Goal: Task Accomplishment & Management: Complete application form

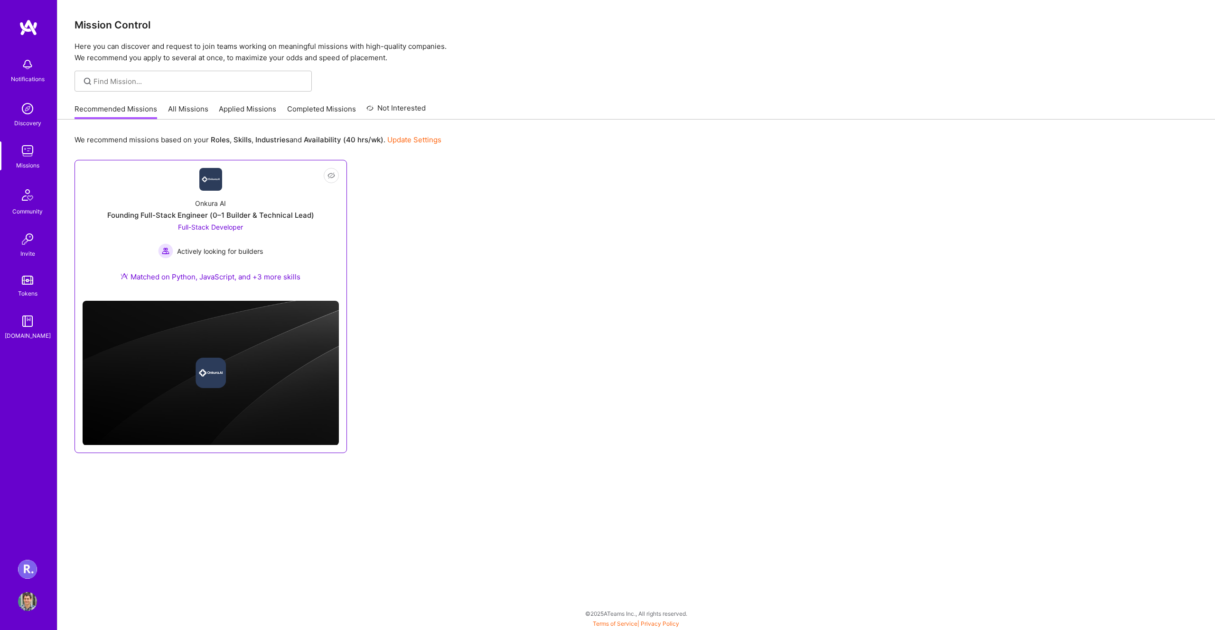
click at [134, 243] on div "Onkura AI Founding Full-Stack Engineer (0–1 Builder & Technical Lead) Full-Stac…" at bounding box center [211, 242] width 256 height 103
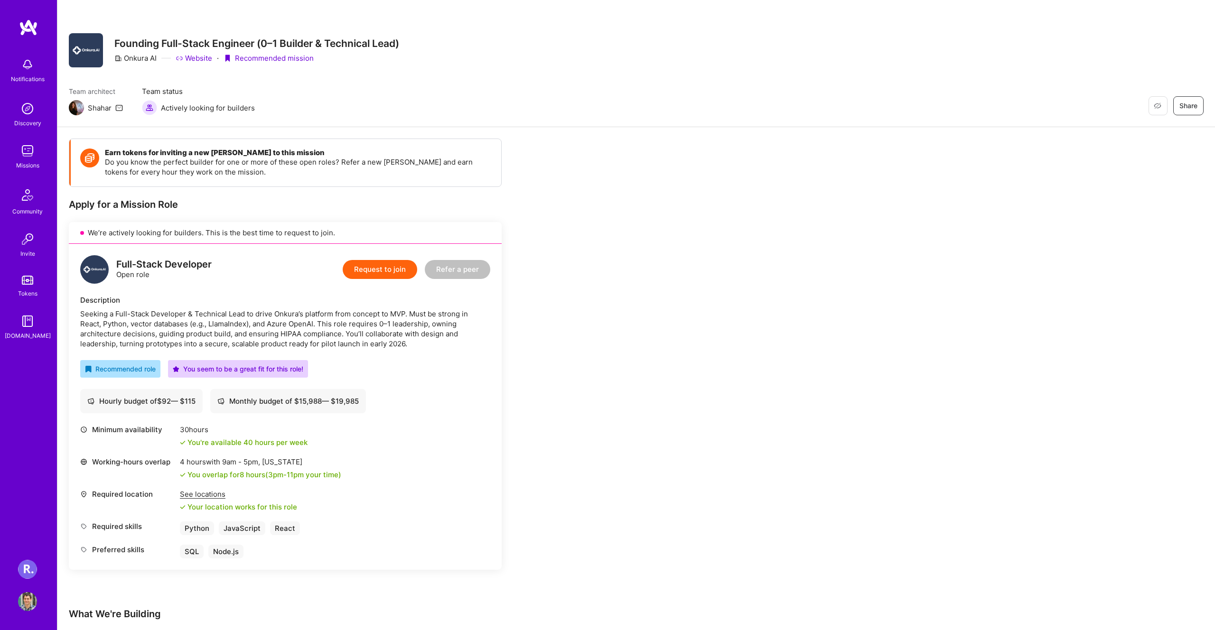
click at [376, 264] on button "Request to join" at bounding box center [380, 269] width 75 height 19
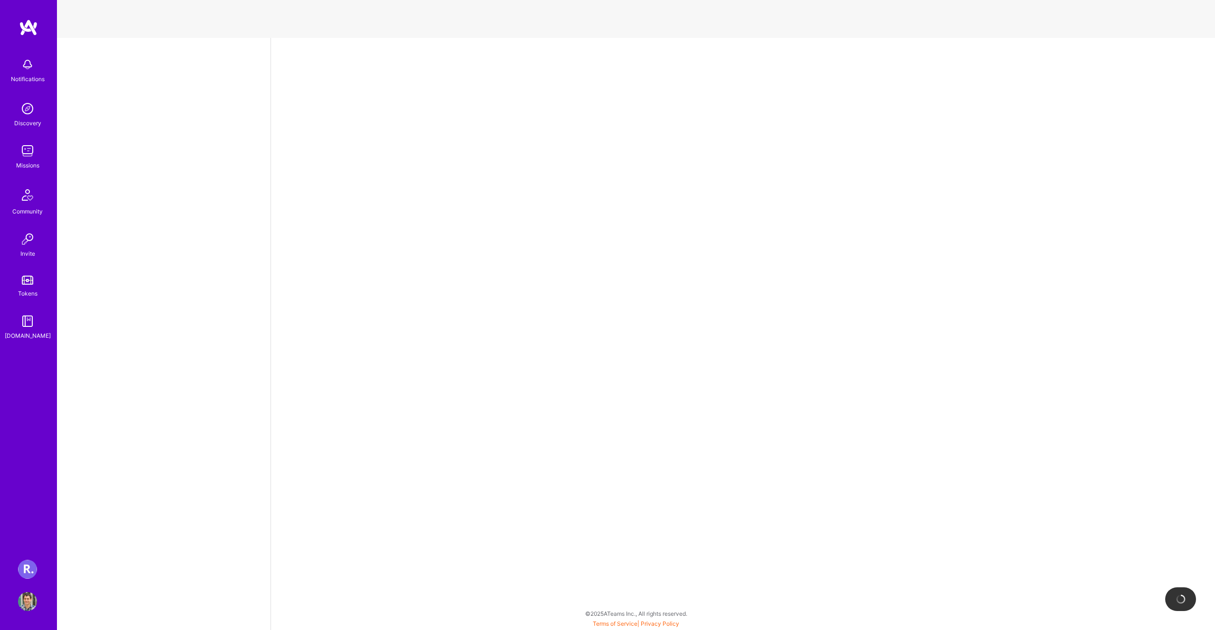
select select "AD"
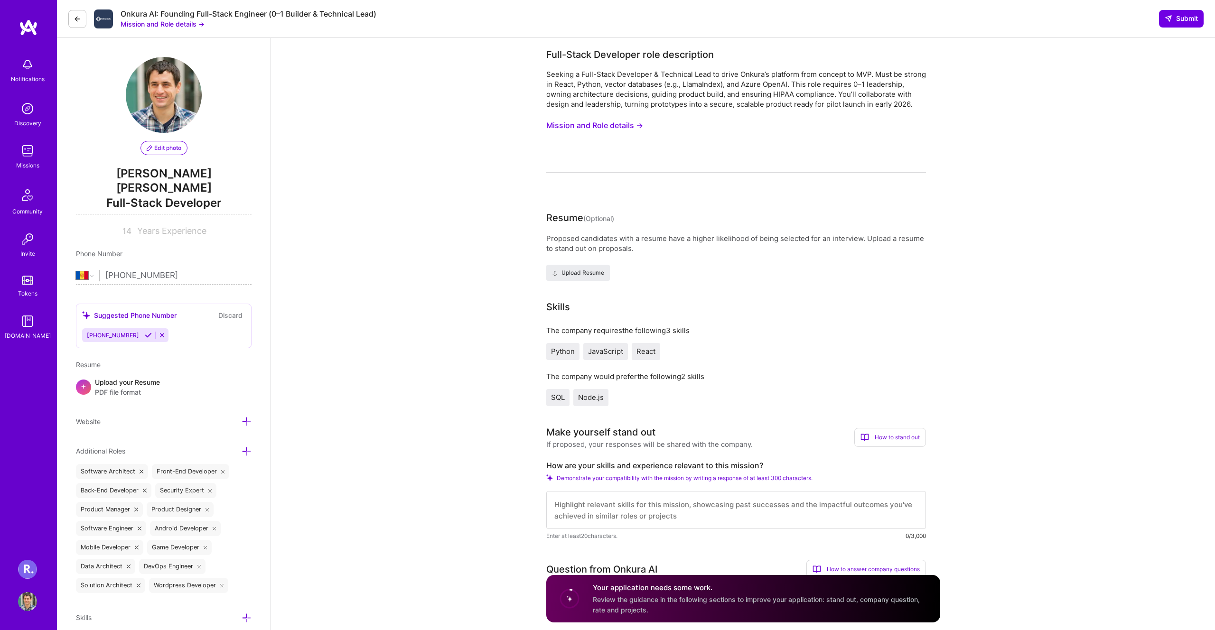
click at [576, 130] on button "Mission and Role details →" at bounding box center [594, 126] width 97 height 18
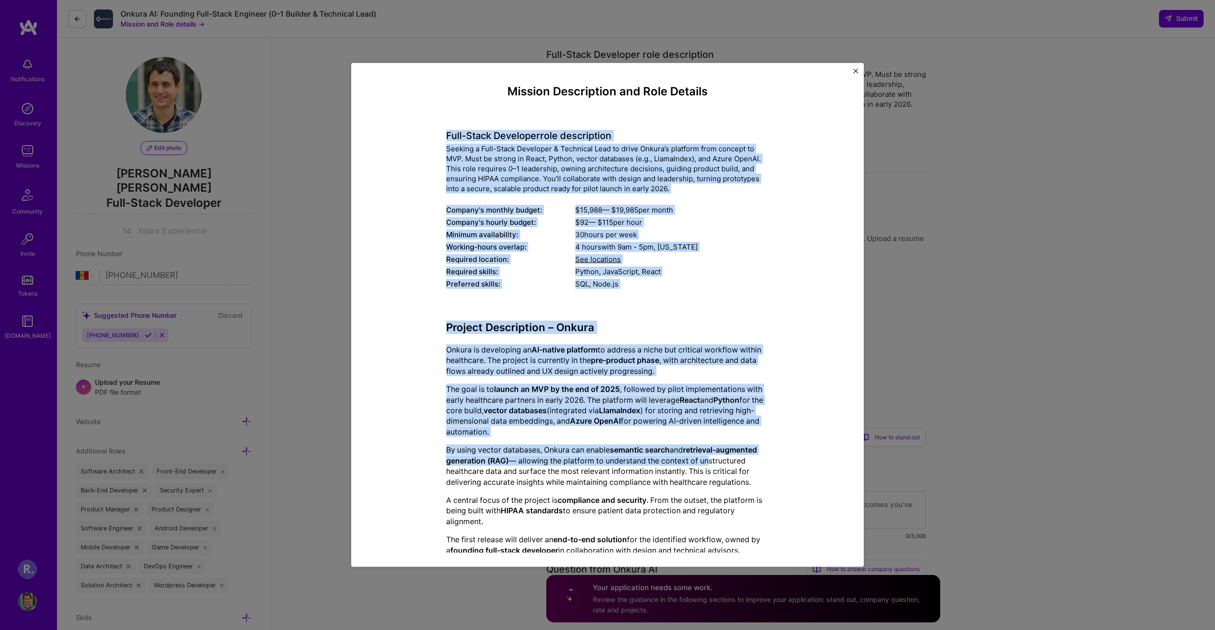
drag, startPoint x: 439, startPoint y: 136, endPoint x: 709, endPoint y: 465, distance: 425.6
click at [709, 465] on div "Mission Description and Role Details Full-Stack Developer role description Seek…" at bounding box center [607, 479] width 469 height 789
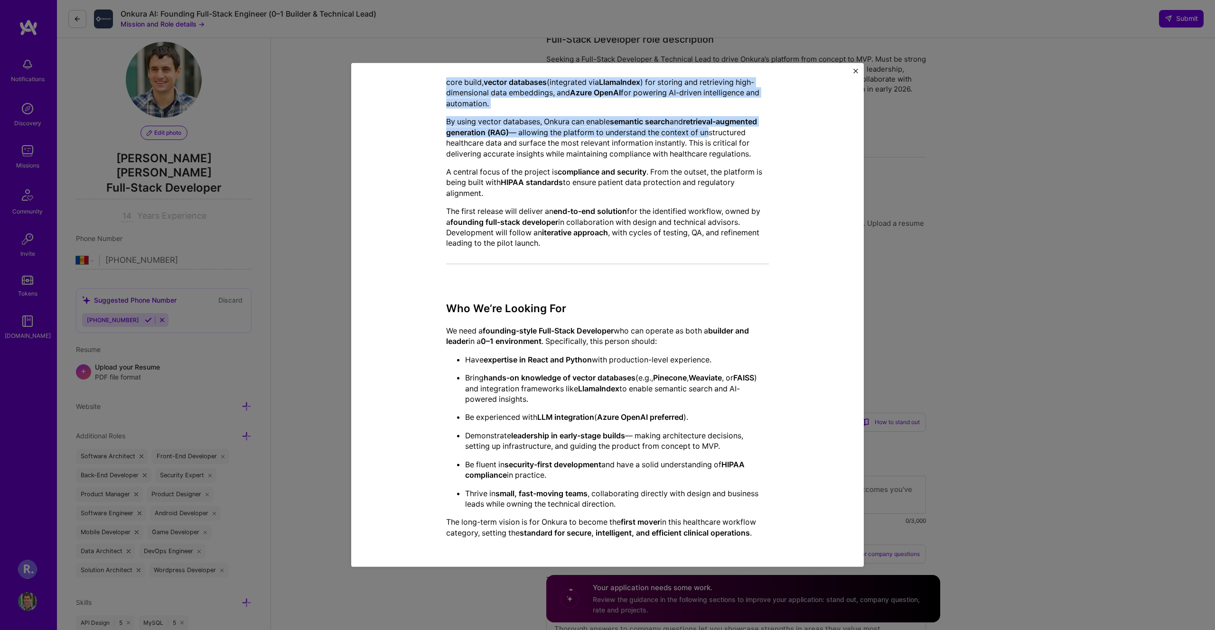
scroll to position [25, 0]
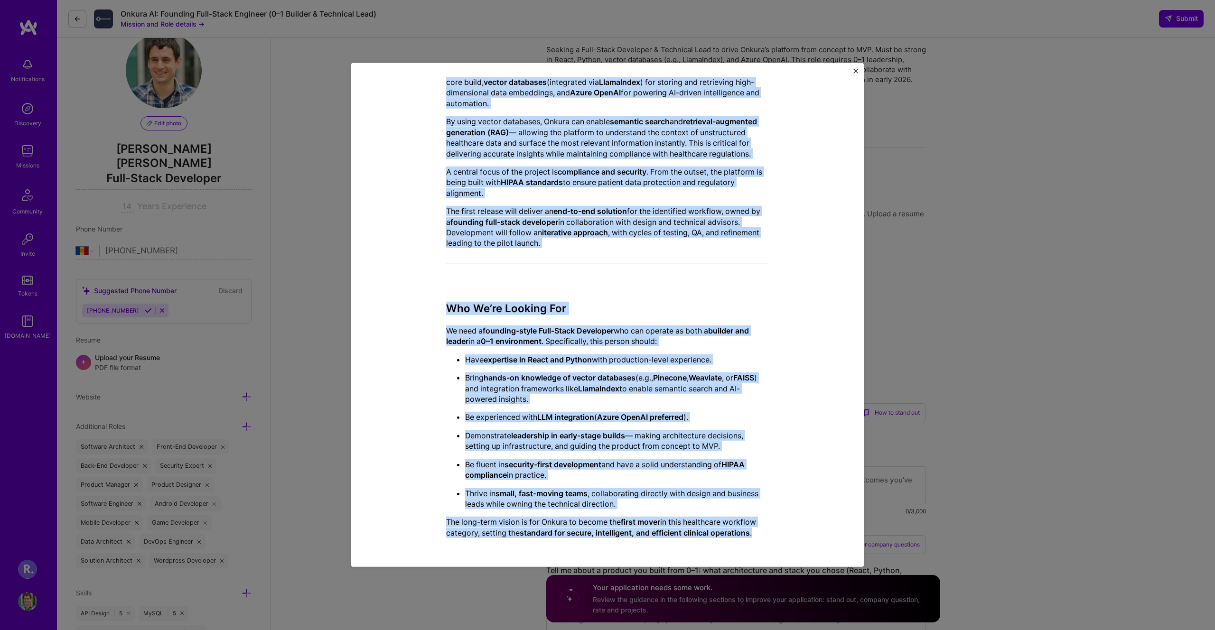
click at [767, 531] on p "The long-term vision is for Onkura to become the first mover in this healthcare…" at bounding box center [607, 527] width 323 height 21
copy div "Lore-Ipsum Dolorsita cons adipiscinge Seddoei t Inci-Utlab Etdolorem & Aliquaen…"
click at [303, 589] on div "Mission Description and Role Details Full-Stack Developer role description Seek…" at bounding box center [607, 315] width 1215 height 630
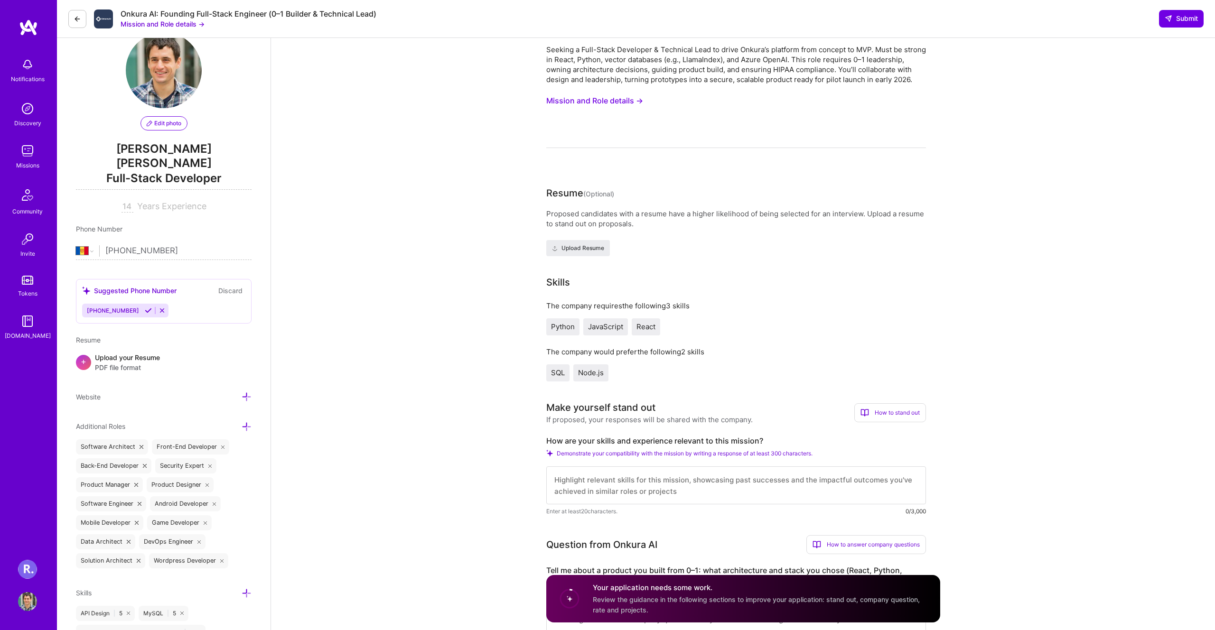
click at [577, 456] on div "How are your skills and experience relevant to this mission? Demonstrate your c…" at bounding box center [736, 476] width 380 height 80
click at [577, 446] on label "How are your skills and experience relevant to this mission?" at bounding box center [736, 441] width 380 height 10
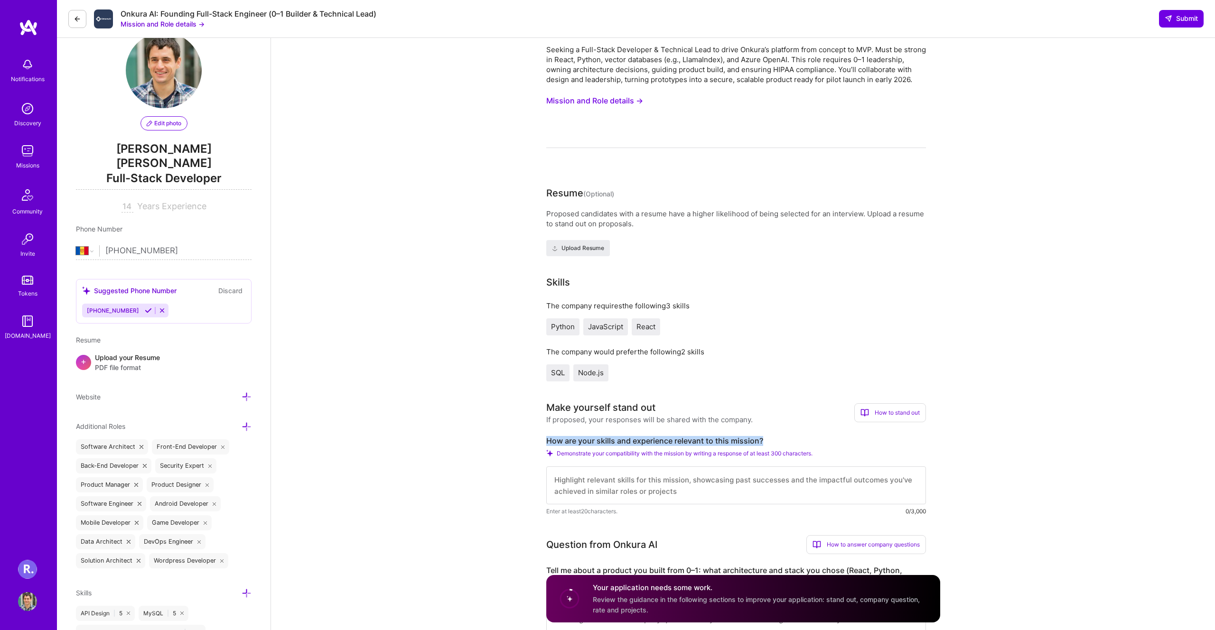
click at [577, 446] on label "How are your skills and experience relevant to this mission?" at bounding box center [736, 441] width 380 height 10
copy label "How are your skills and experience relevant to this mission?"
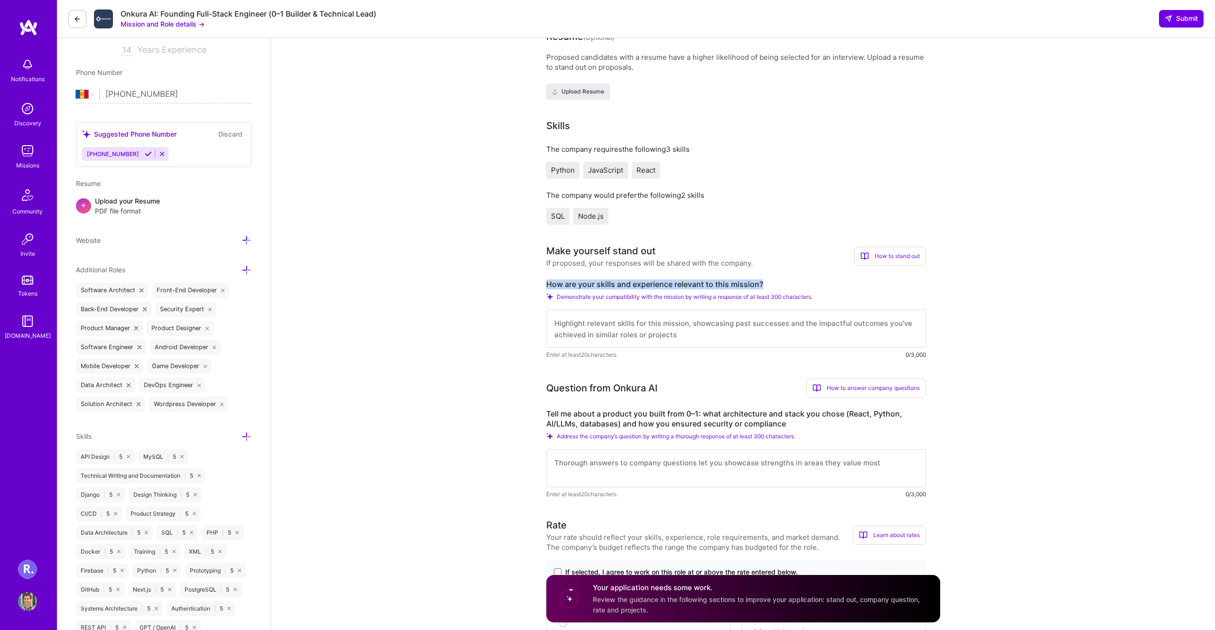
scroll to position [189, 0]
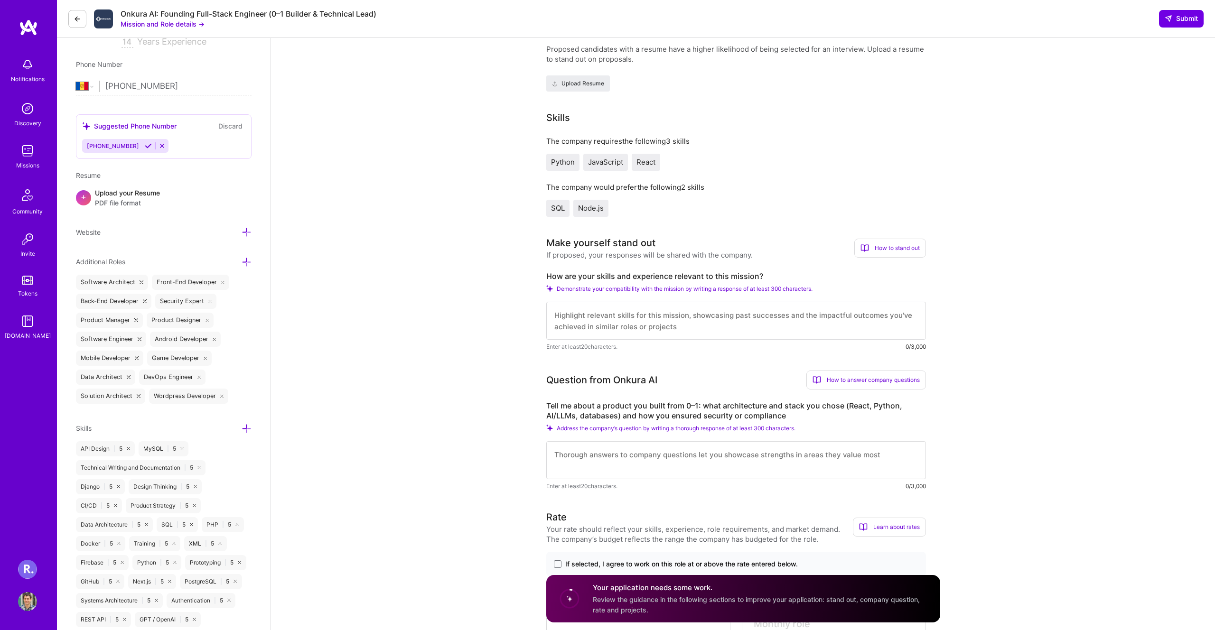
click at [625, 416] on label "Tell me about a product you built from 0–1: what architecture and stack you cho…" at bounding box center [736, 411] width 380 height 20
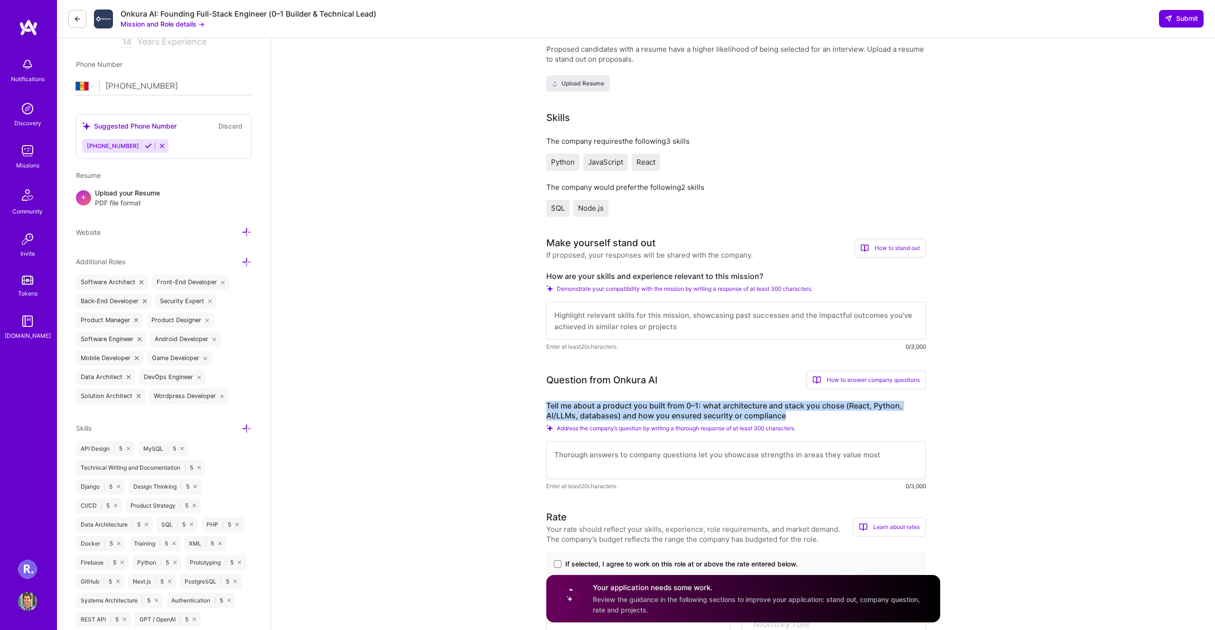
click at [625, 416] on label "Tell me about a product you built from 0–1: what architecture and stack you cho…" at bounding box center [736, 411] width 380 height 20
copy label "Tell me about a product you built from 0–1: what architecture and stack you cho…"
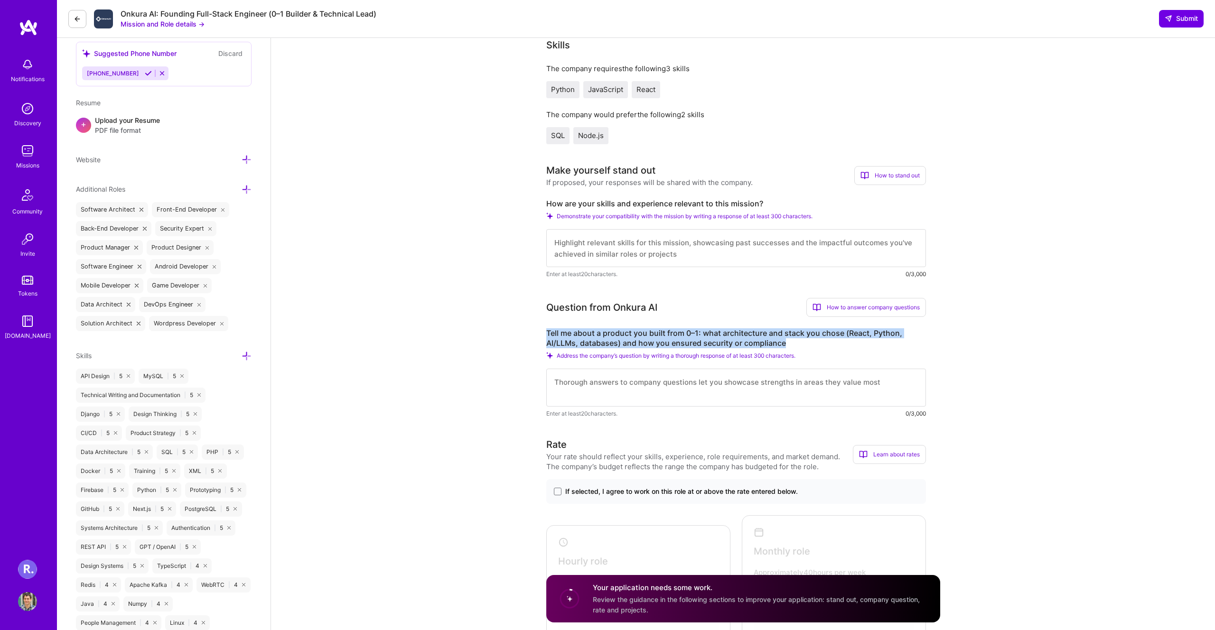
scroll to position [219, 0]
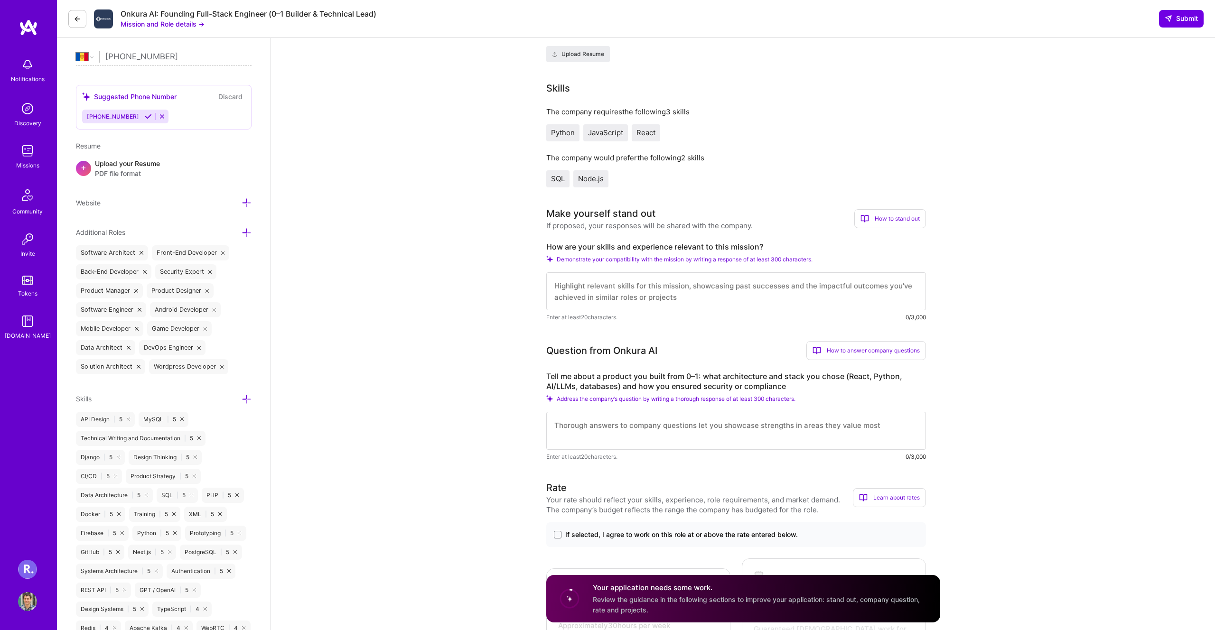
click at [578, 294] on textarea at bounding box center [736, 291] width 380 height 38
paste textarea "L ipsum dolo 28 sitam co adipiscing elitsedd eiusmo, temporin utlaboree dolo ma…"
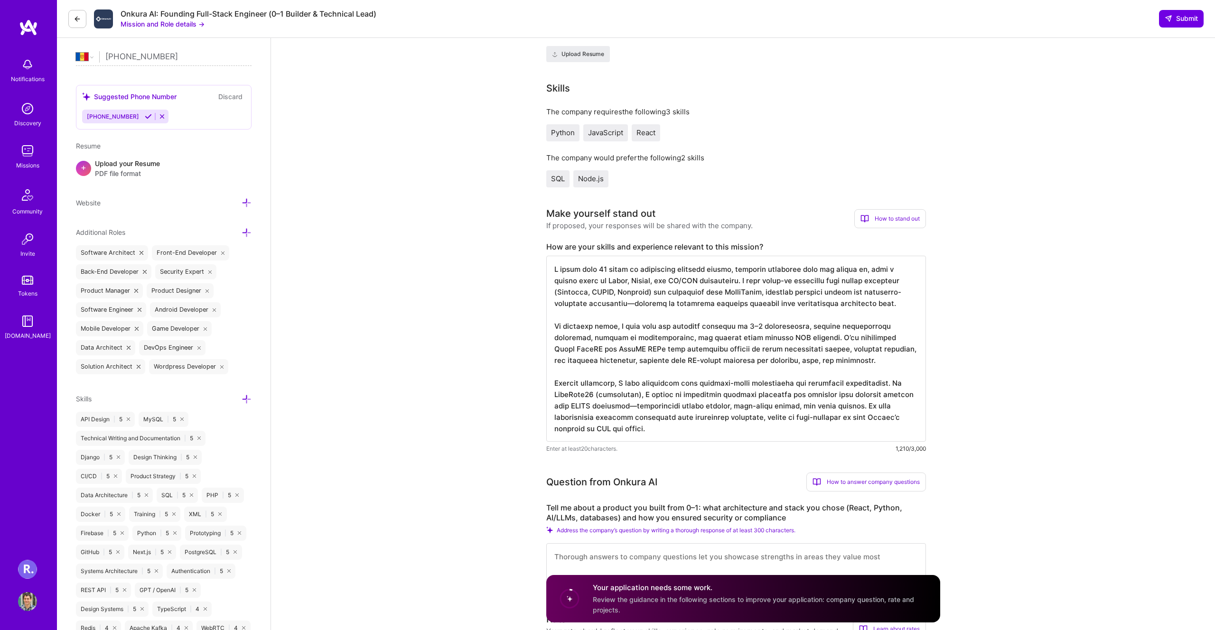
type textarea "L ipsum dolo 28 sitam co adipiscing elitsedd eiusmo, temporin utlaboree dolo ma…"
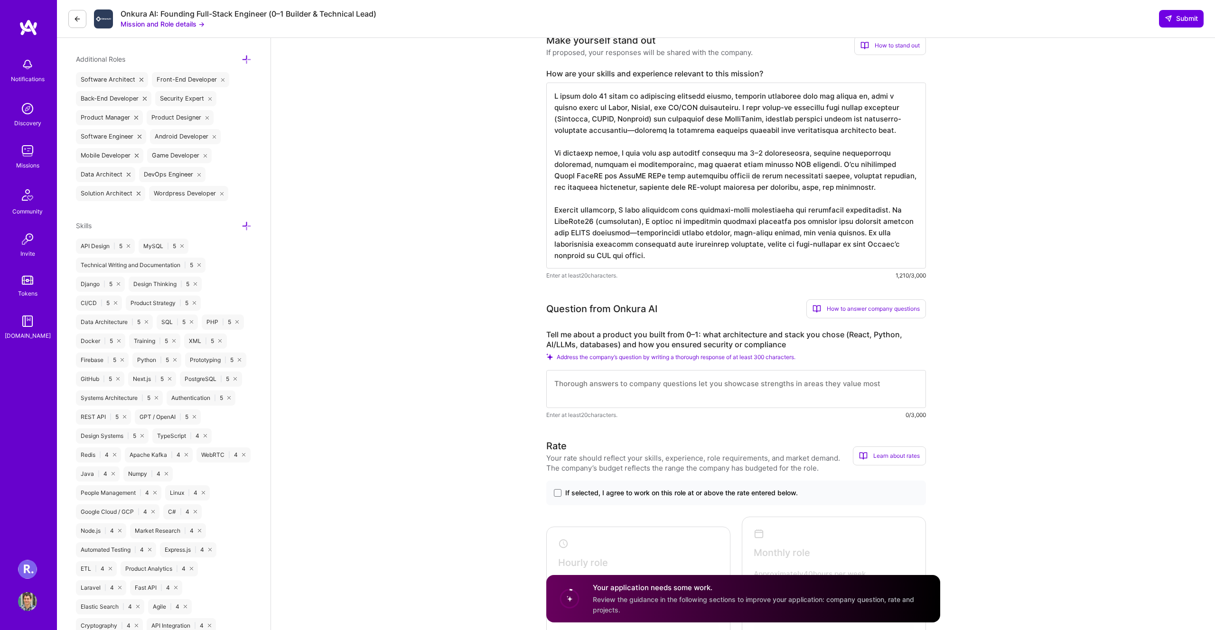
scroll to position [404, 0]
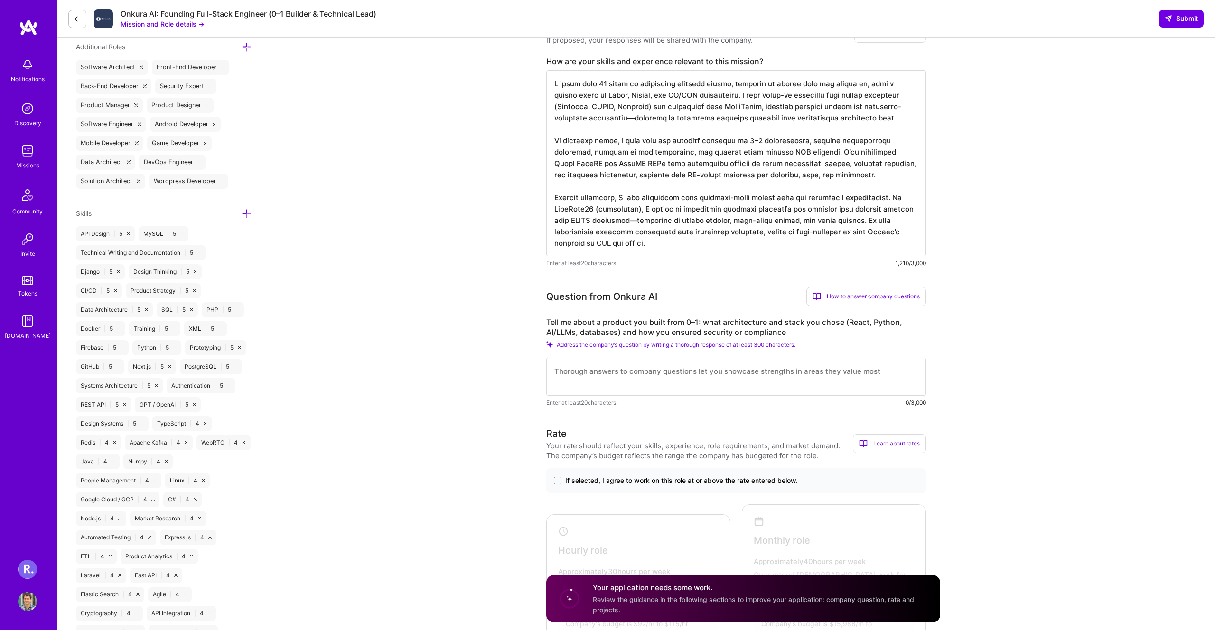
click at [647, 376] on textarea at bounding box center [736, 377] width 380 height 38
paste textarea "Lore ip dolor s ametcon adi elits doei 7–8: temp incididuntut lab etdol mag ali…"
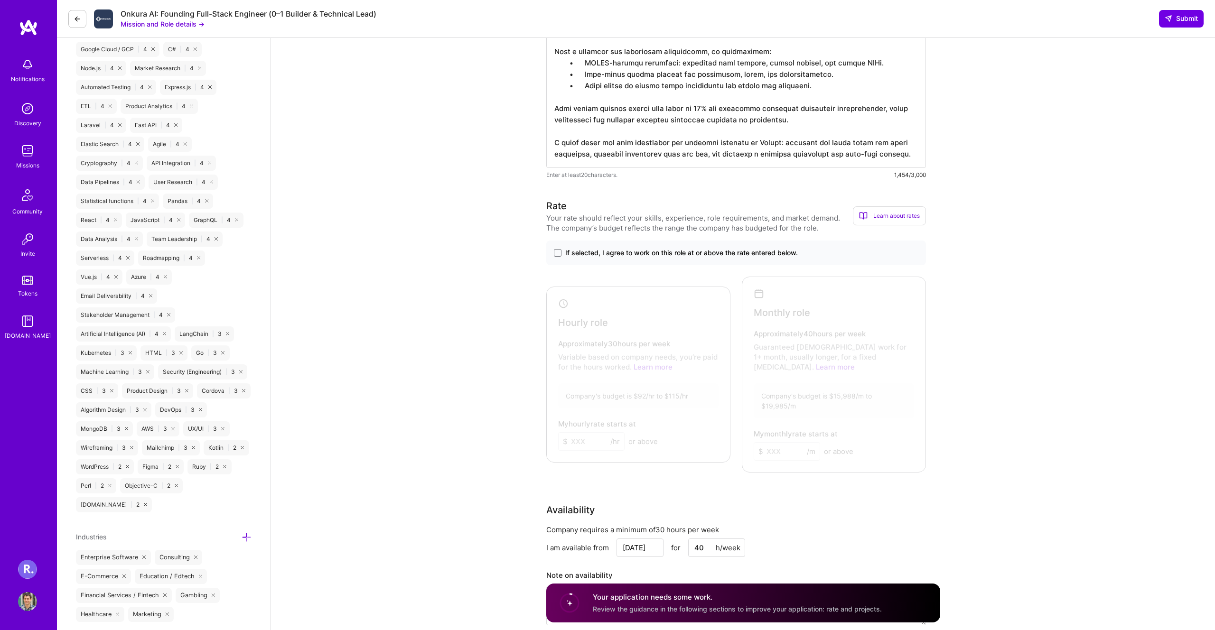
scroll to position [865, 0]
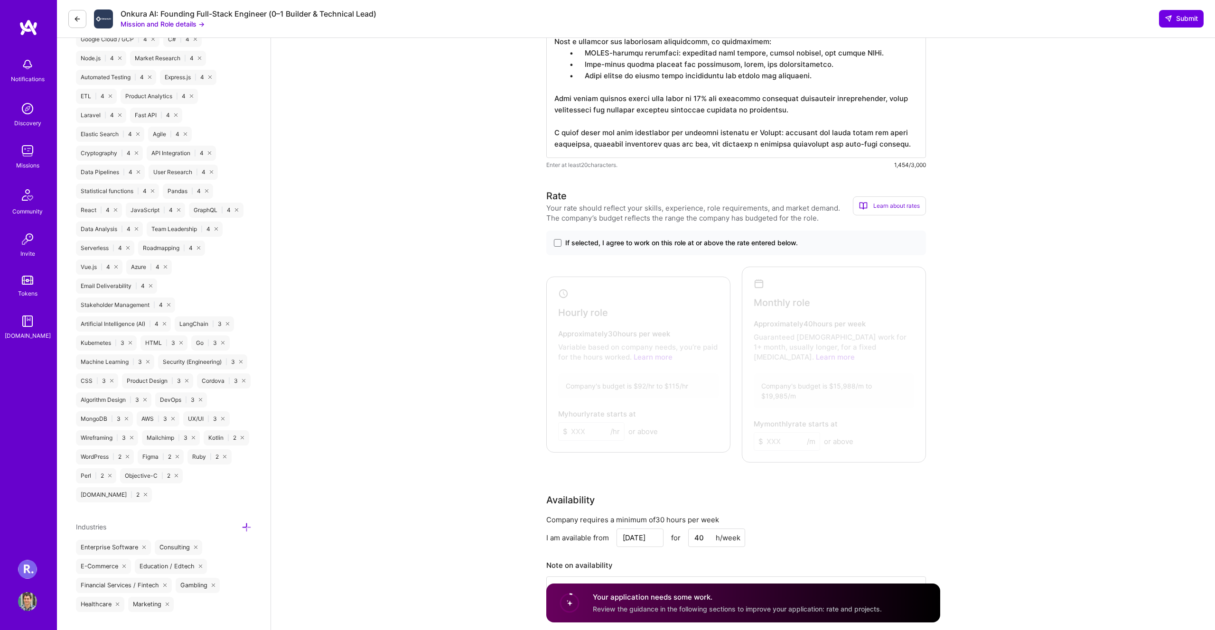
type textarea "Lore ip dolor s ametcon adi elits doei 7–8: temp incididuntut lab etdol mag ali…"
click at [639, 248] on span "If selected, I agree to work on this role at or above the rate entered below." at bounding box center [681, 242] width 233 height 9
click at [0, 0] on input "If selected, I agree to work on this role at or above the rate entered below." at bounding box center [0, 0] width 0 height 0
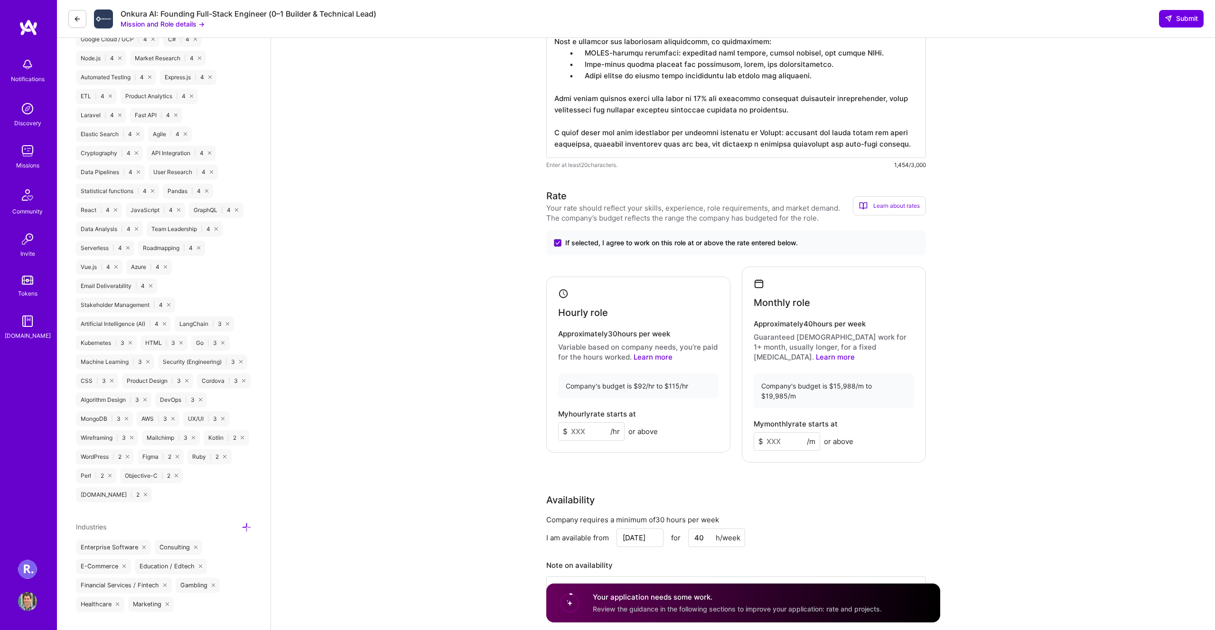
click at [581, 430] on input at bounding box center [591, 431] width 66 height 19
type input "90"
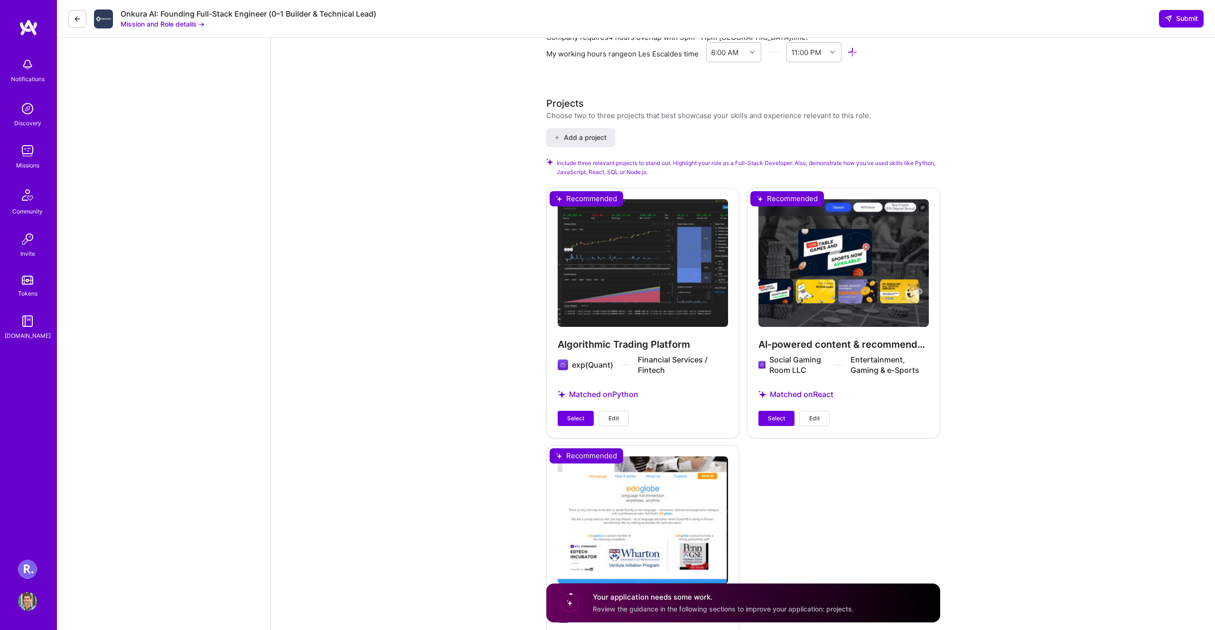
scroll to position [1502, 0]
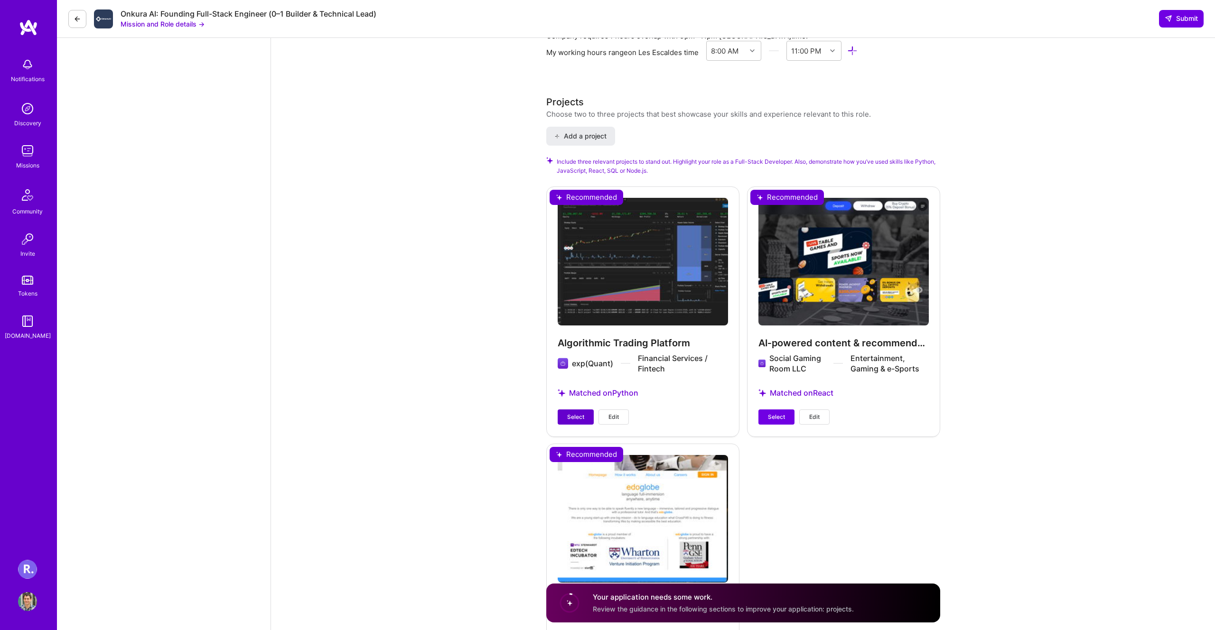
type input "15000"
click at [580, 410] on button "Select" at bounding box center [576, 417] width 36 height 15
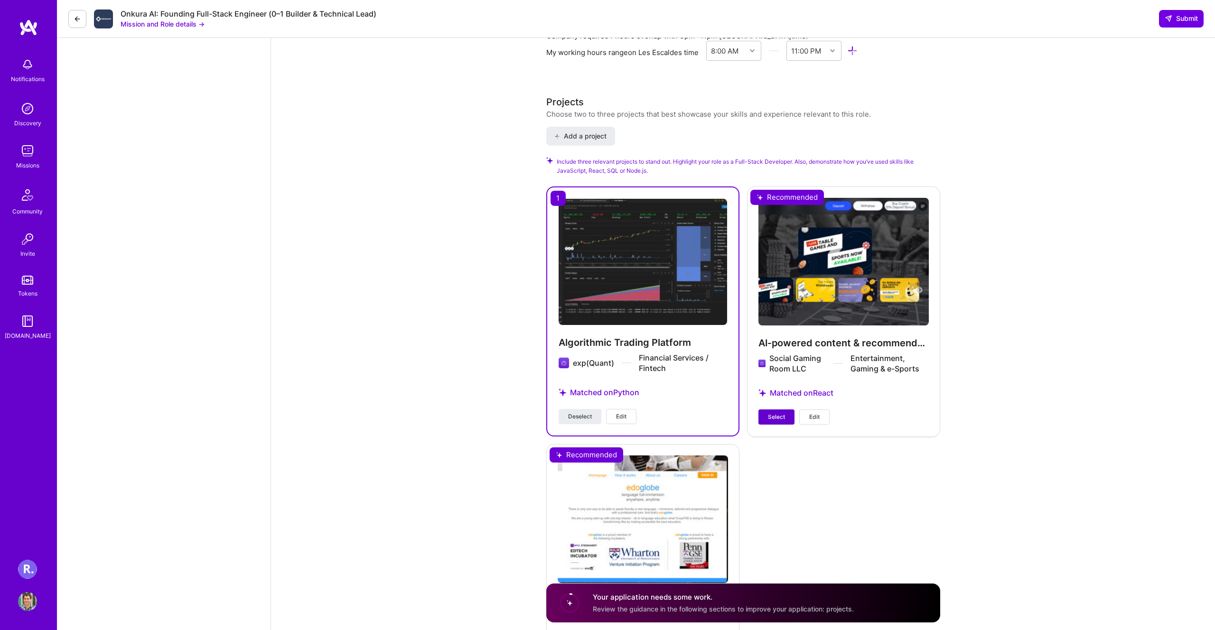
click at [765, 410] on button "Select" at bounding box center [776, 417] width 36 height 15
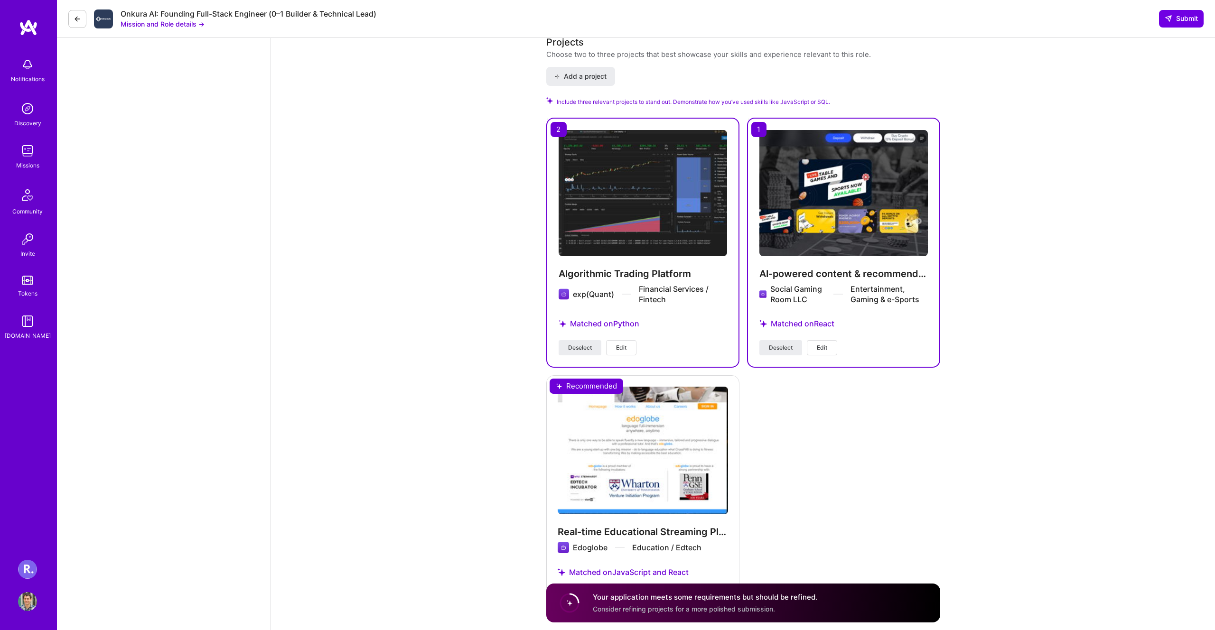
scroll to position [1578, 0]
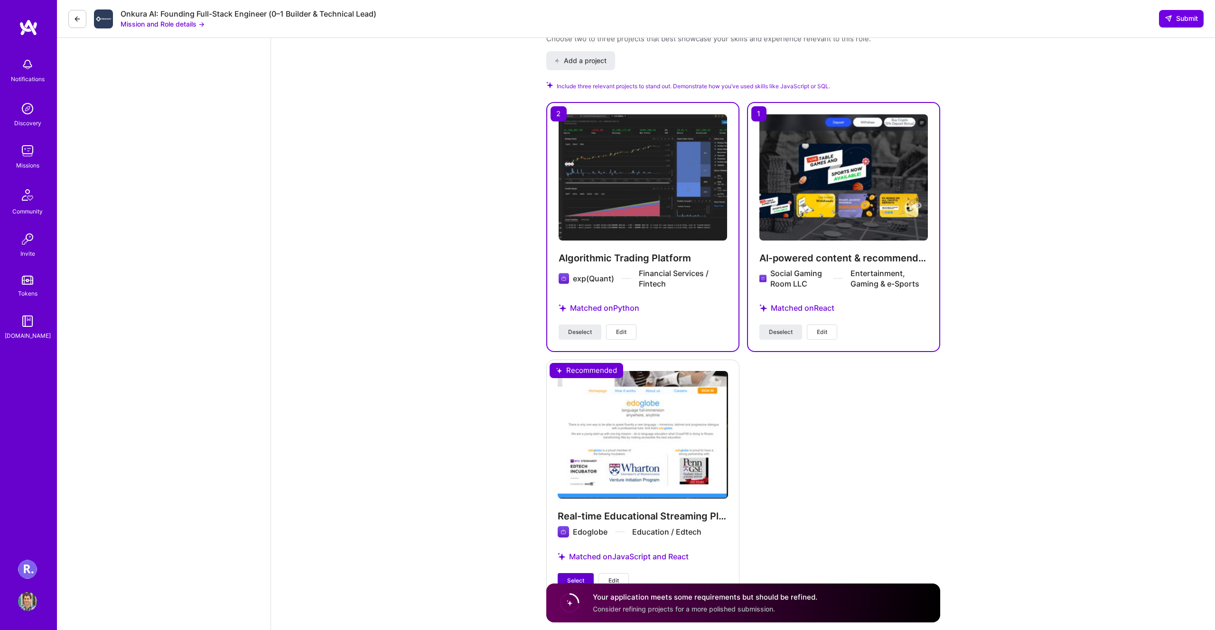
click at [567, 577] on span "Select" at bounding box center [575, 581] width 17 height 9
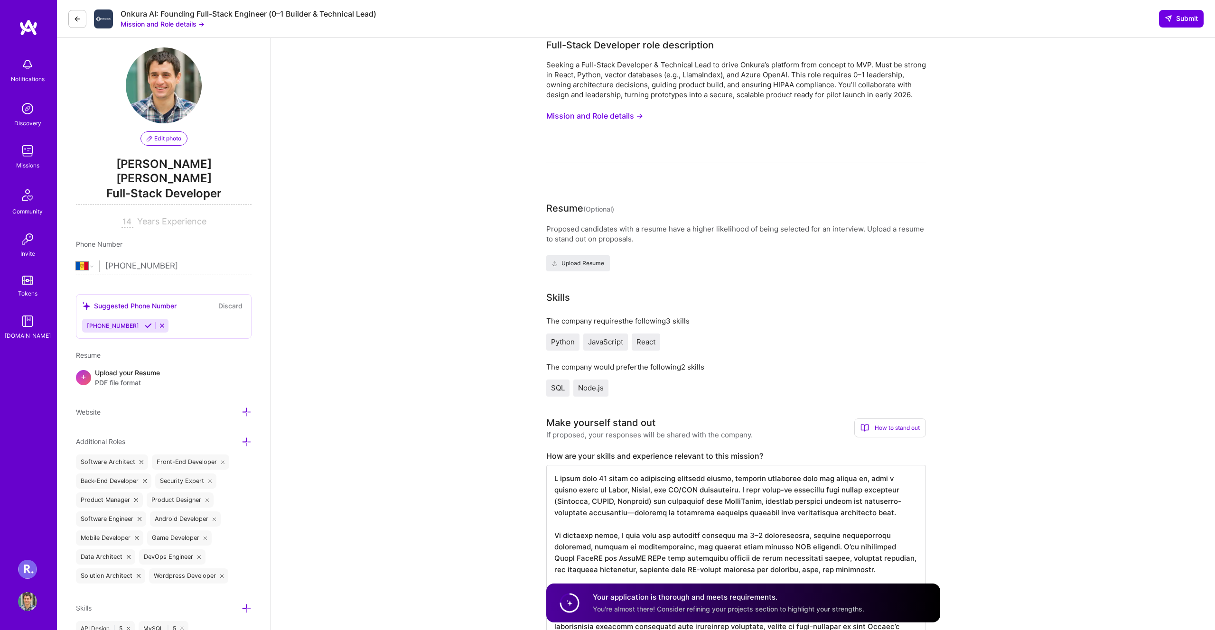
scroll to position [0, 0]
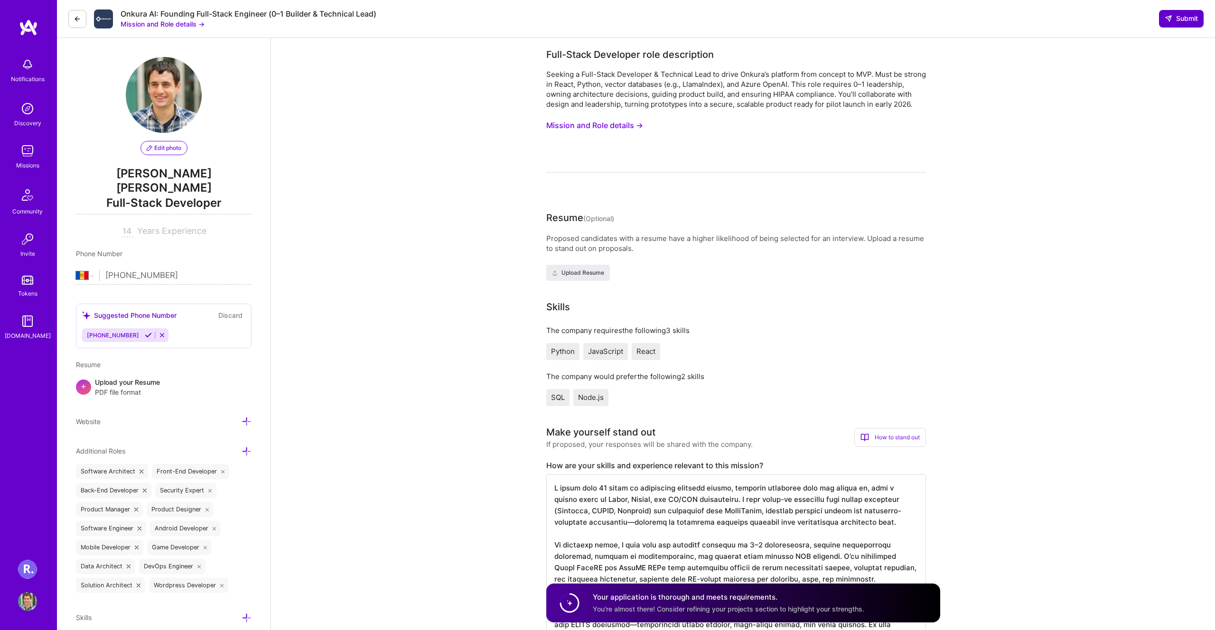
click at [1175, 19] on span "Submit" at bounding box center [1181, 18] width 33 height 9
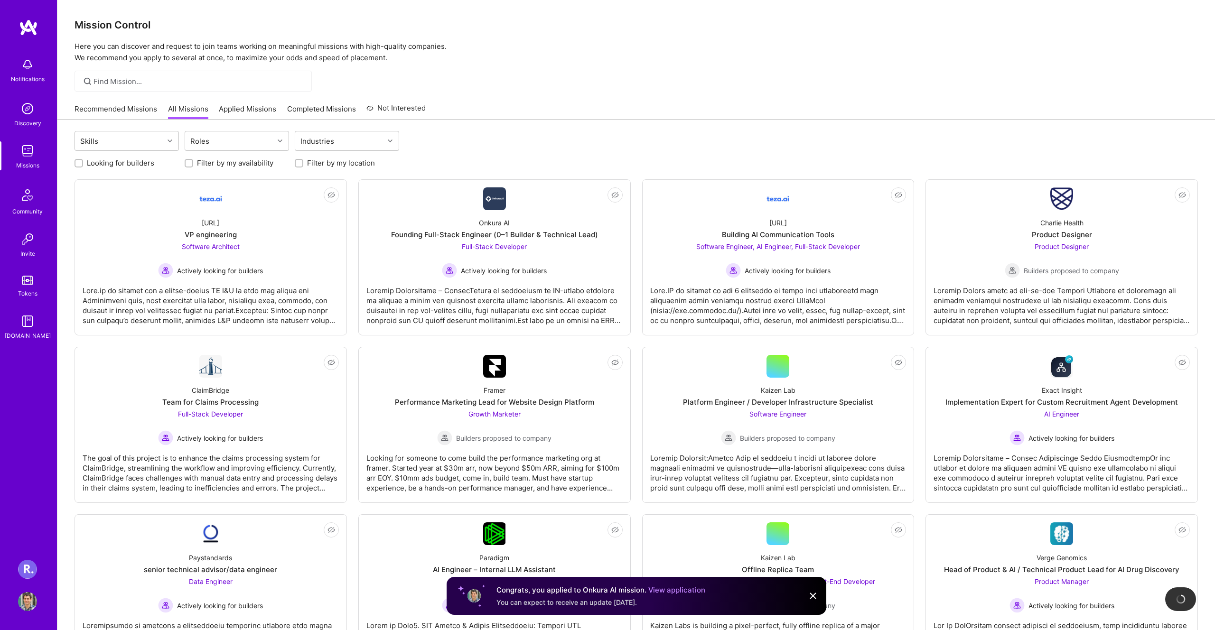
click at [30, 569] on img at bounding box center [27, 569] width 19 height 19
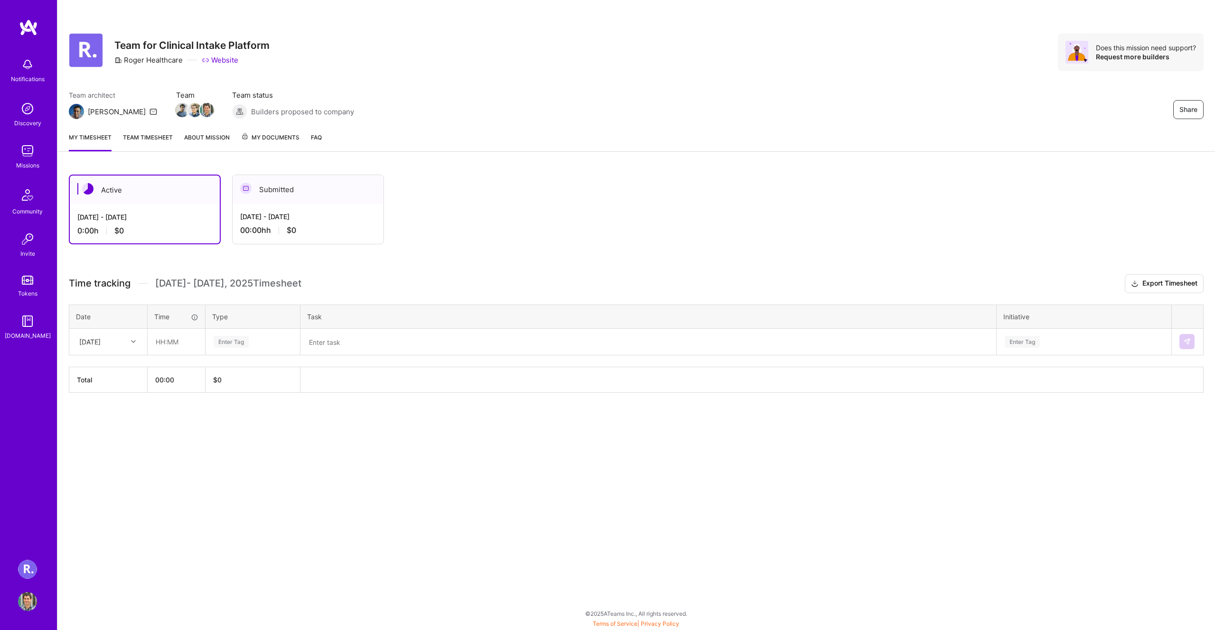
click at [320, 216] on div "[DATE] - [DATE]" at bounding box center [308, 217] width 136 height 10
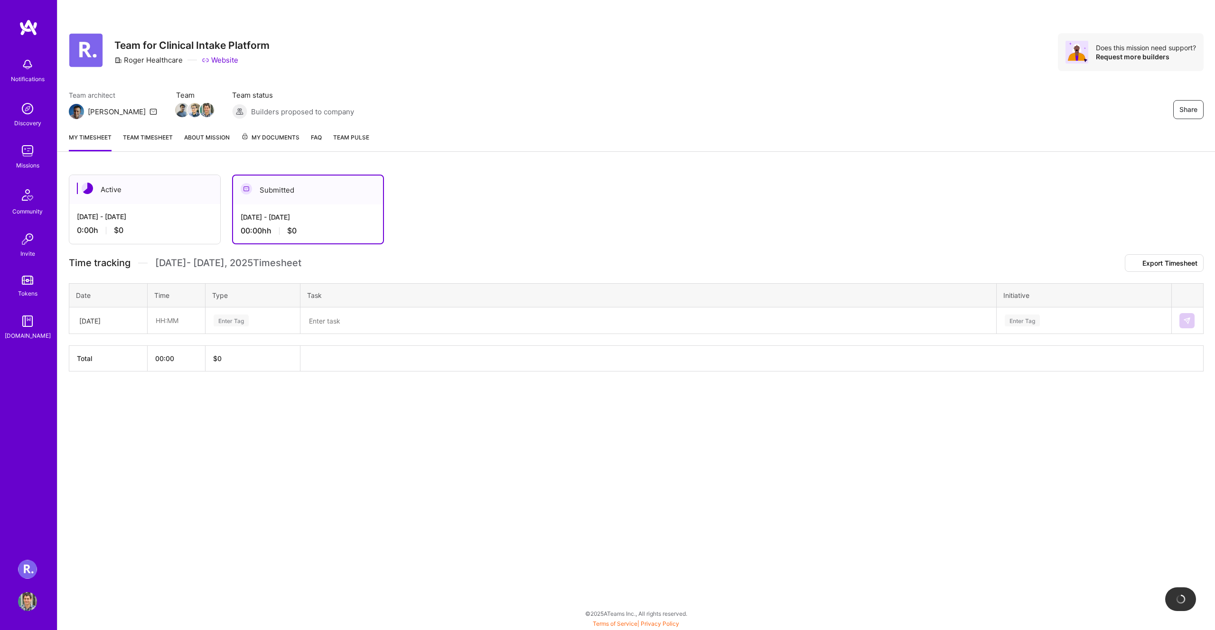
click at [201, 199] on div "Active" at bounding box center [144, 189] width 151 height 29
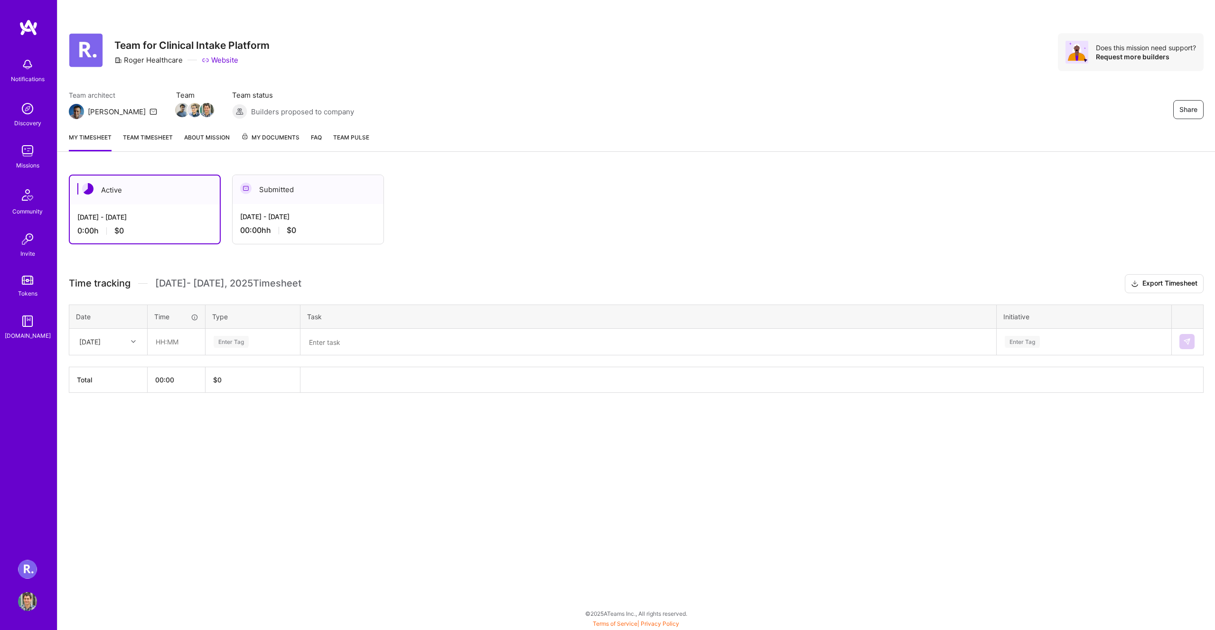
click at [147, 136] on link "Team timesheet" at bounding box center [148, 141] width 50 height 19
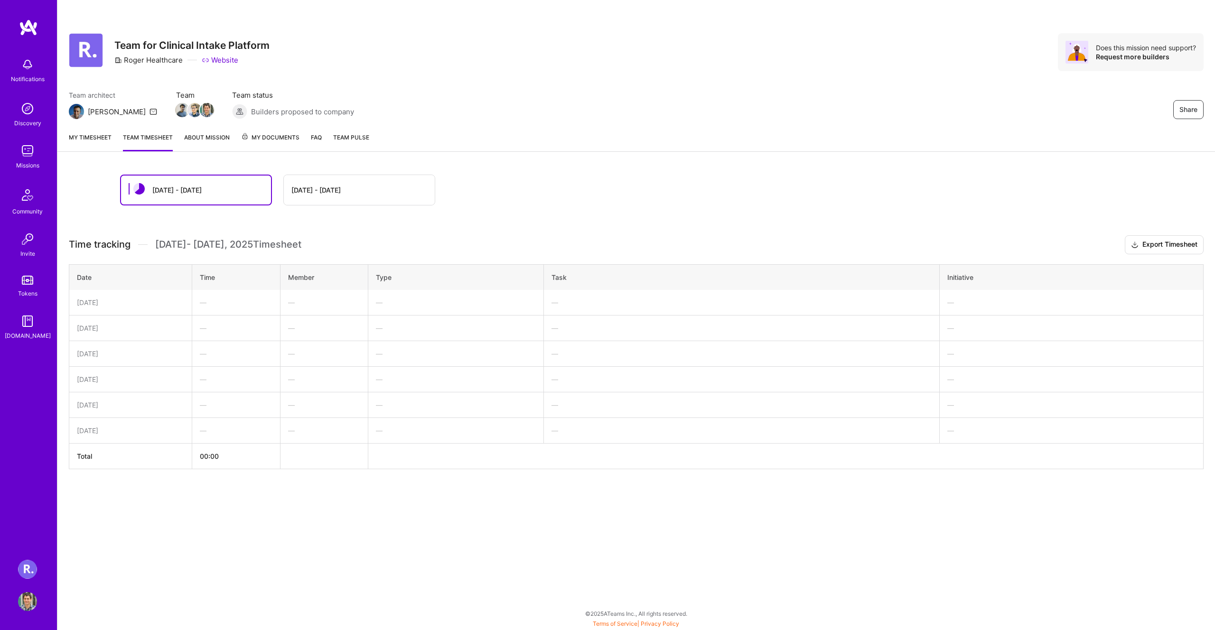
click at [291, 167] on div "[DATE] - [DATE] [DATE] - [DATE] Time tracking [DATE] - [DATE] Timesheet Export …" at bounding box center [636, 339] width 1158 height 353
click at [299, 179] on div "[DATE] - [DATE]" at bounding box center [359, 190] width 151 height 30
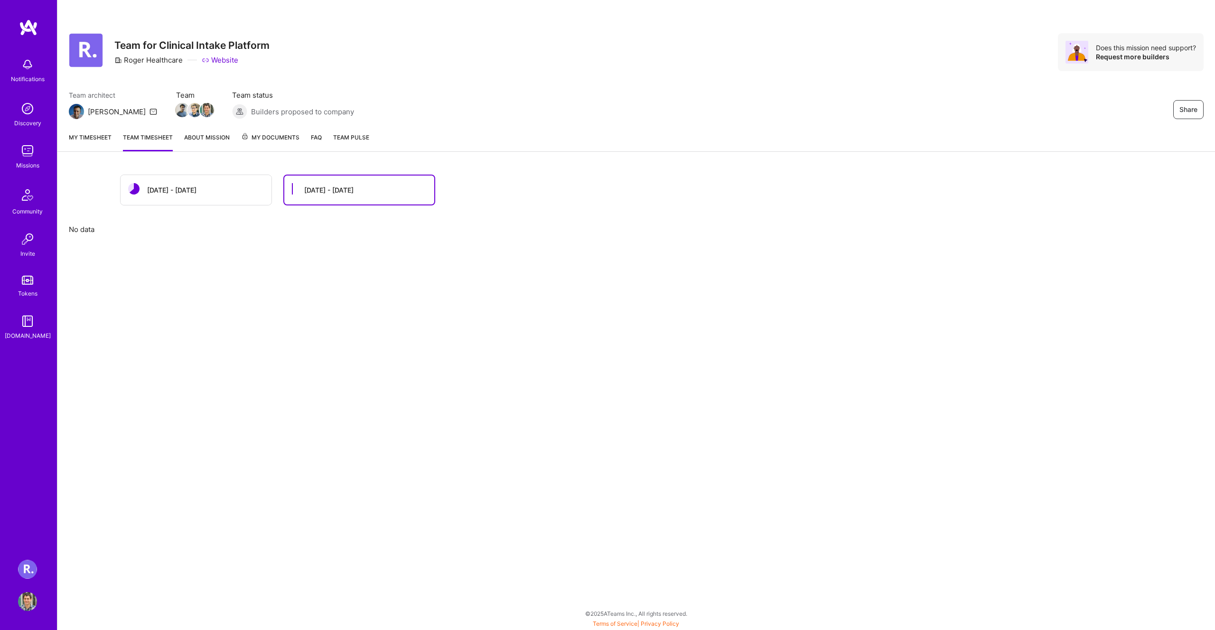
click at [303, 185] on div "[DATE] - [DATE]" at bounding box center [359, 190] width 150 height 29
click at [258, 183] on div "[DATE] - [DATE]" at bounding box center [196, 190] width 151 height 30
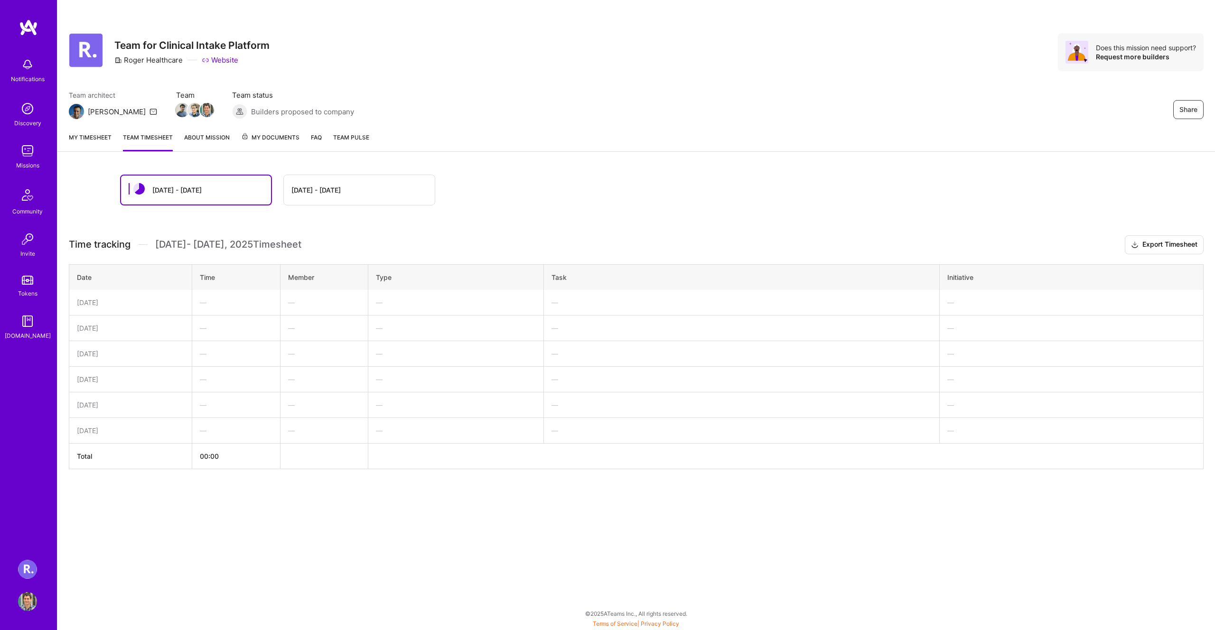
click at [204, 137] on link "About Mission" at bounding box center [207, 141] width 46 height 19
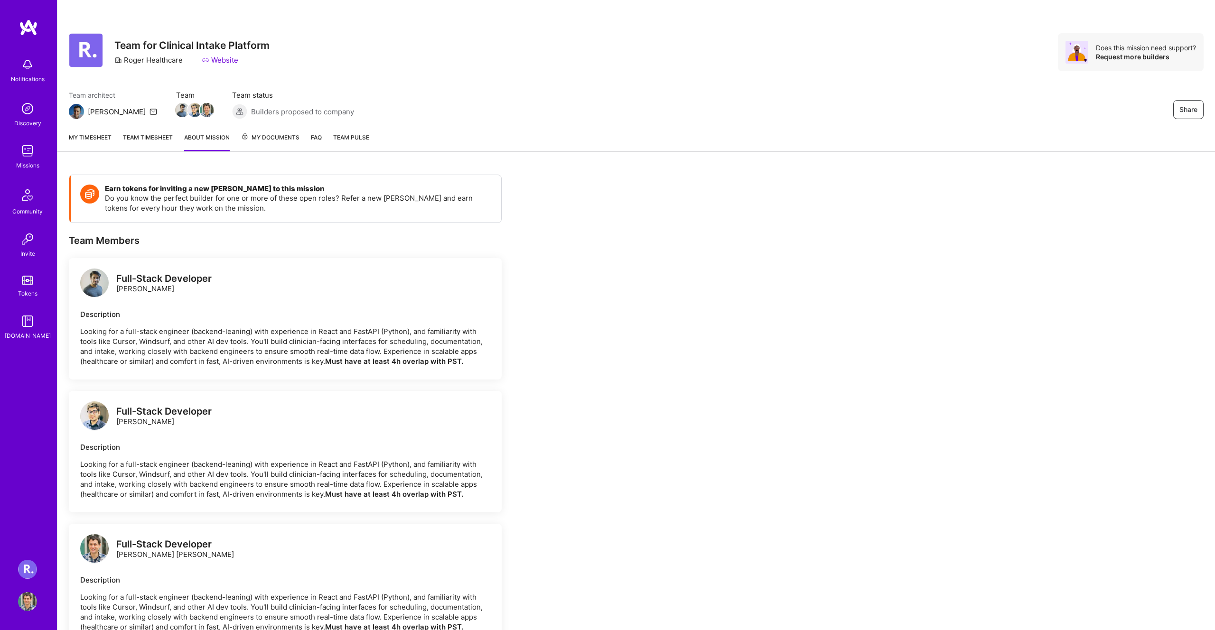
click at [293, 141] on span "My Documents" at bounding box center [270, 137] width 58 height 10
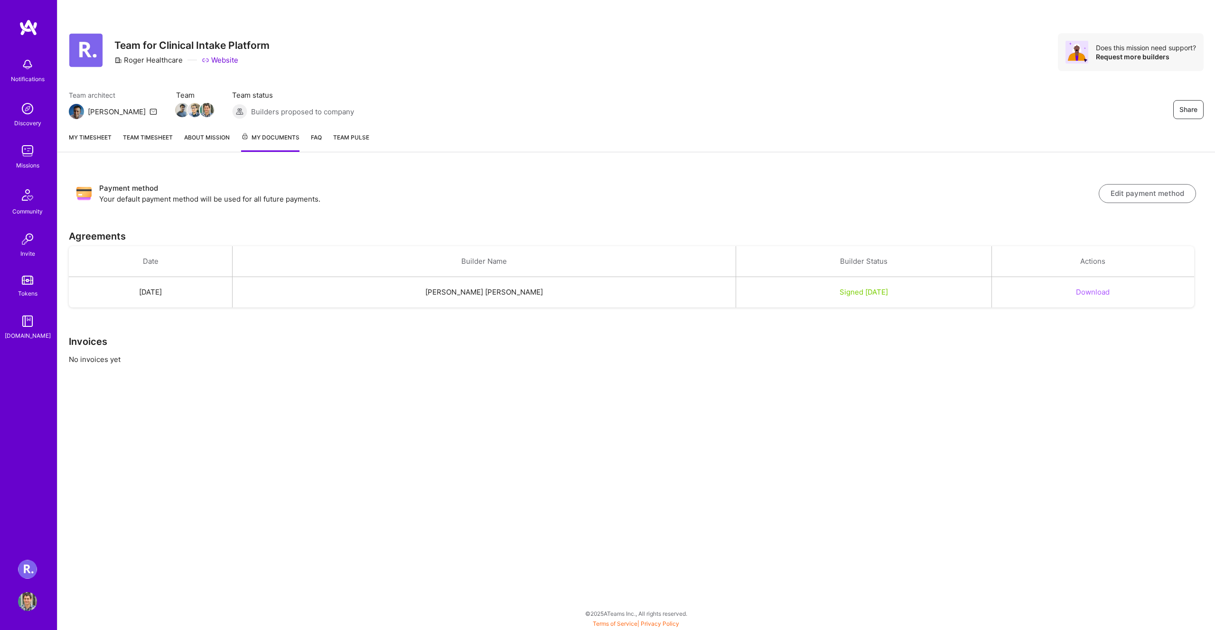
click at [314, 138] on link "FAQ" at bounding box center [316, 141] width 11 height 19
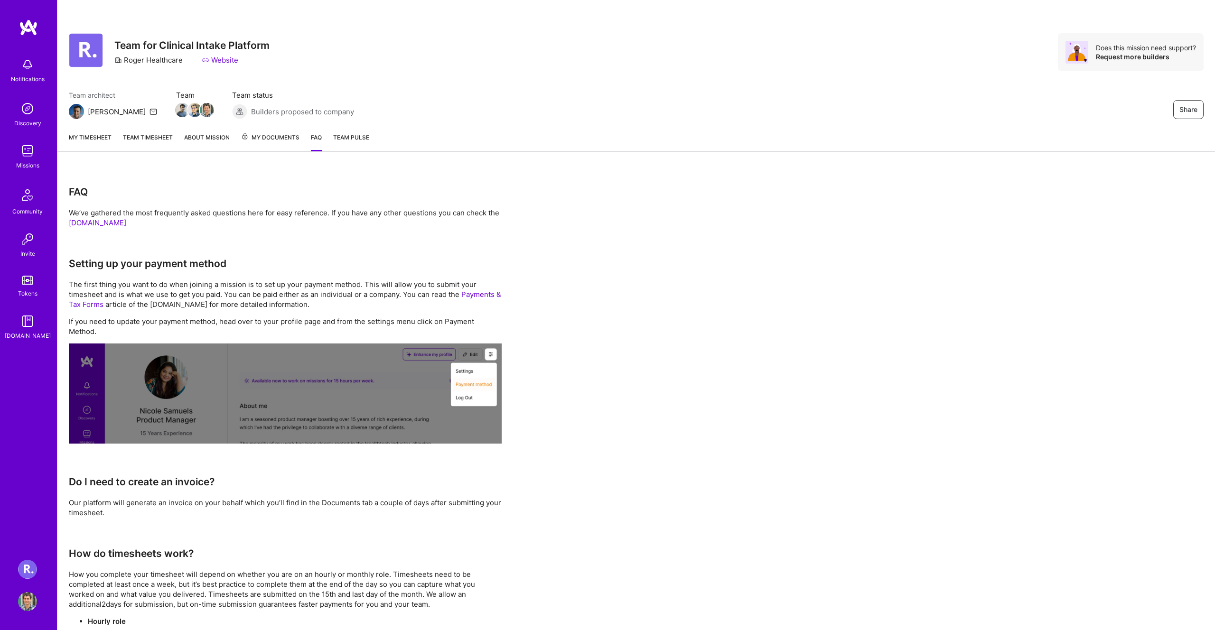
click at [344, 147] on link "Team Pulse" at bounding box center [351, 141] width 36 height 19
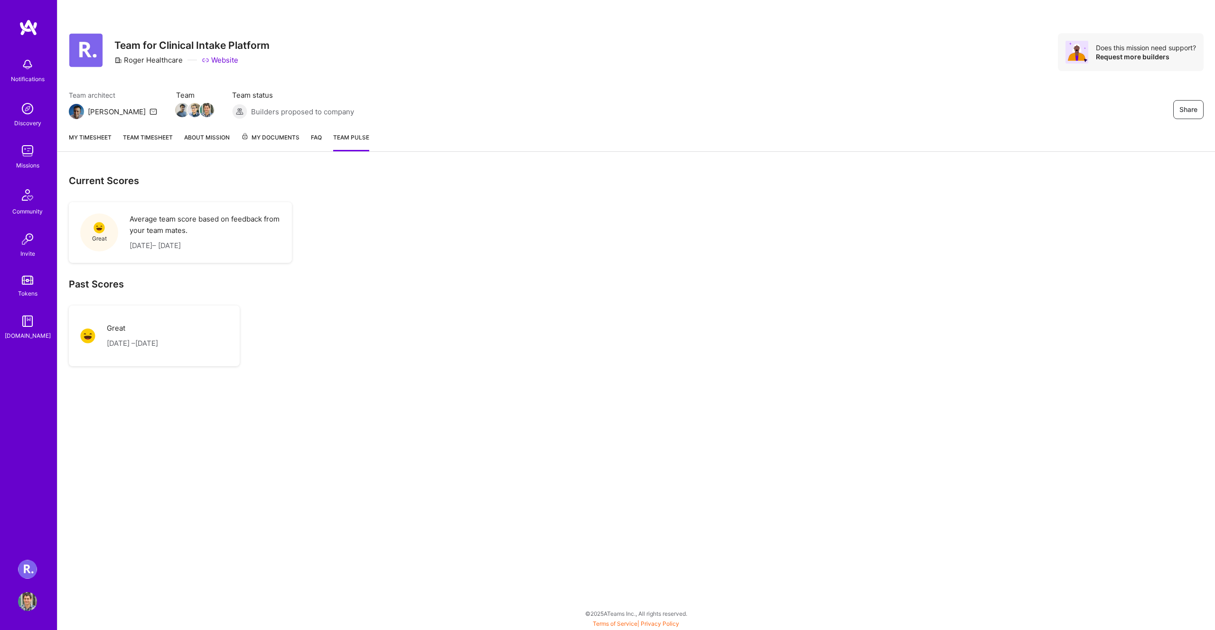
click at [186, 241] on p "[DATE] – [DATE]" at bounding box center [205, 245] width 151 height 11
click at [89, 138] on link "My timesheet" at bounding box center [90, 141] width 43 height 19
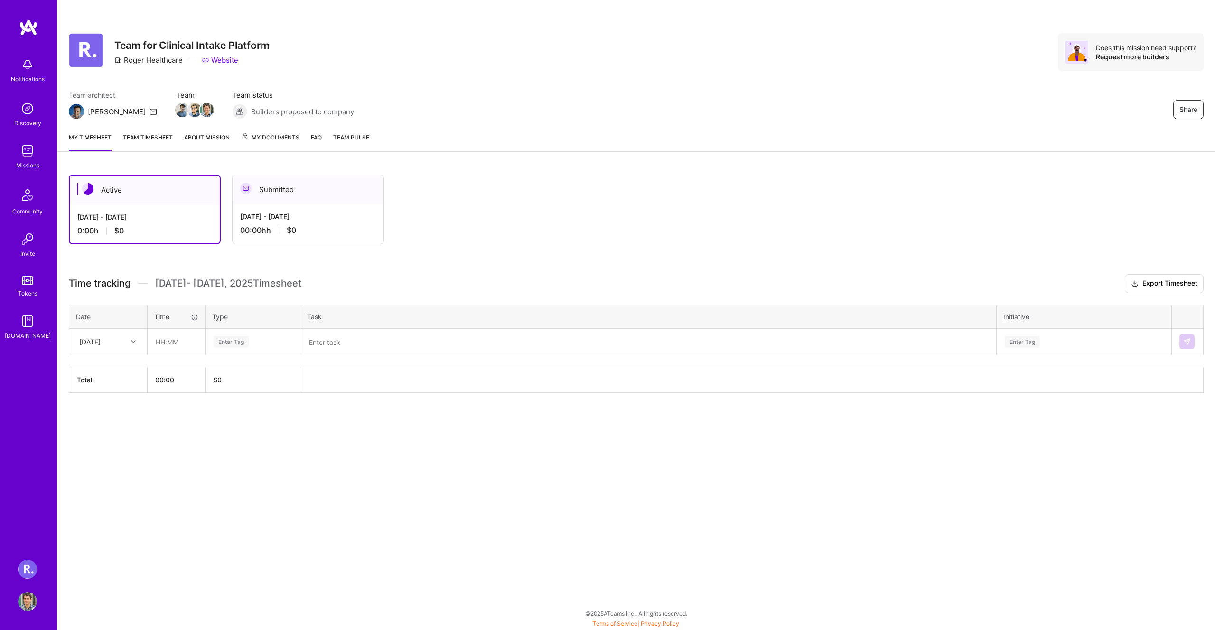
click at [347, 143] on link "Team Pulse" at bounding box center [351, 141] width 36 height 19
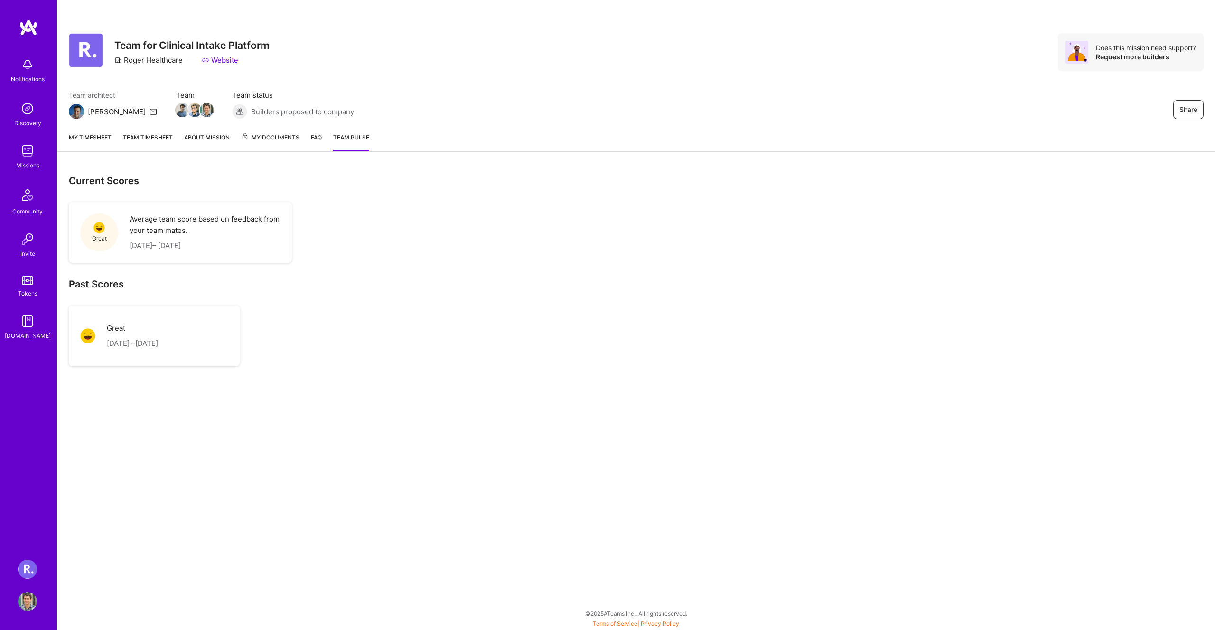
click at [281, 134] on span "My Documents" at bounding box center [270, 137] width 58 height 10
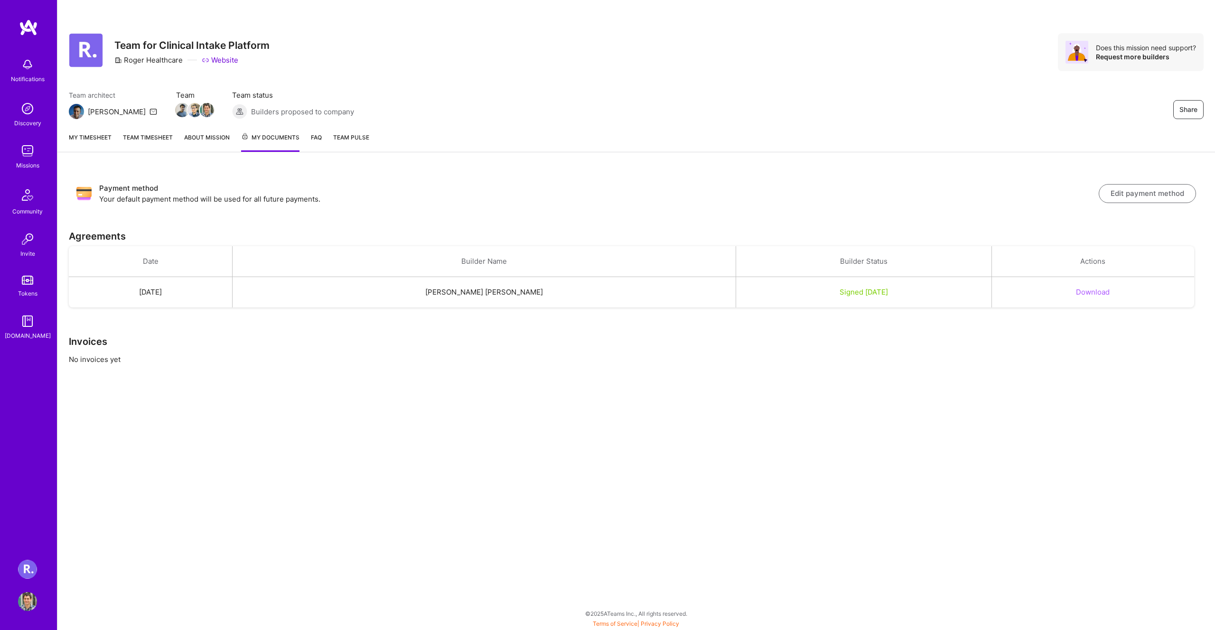
click at [318, 145] on link "FAQ" at bounding box center [316, 141] width 11 height 19
